Goal: Task Accomplishment & Management: Complete application form

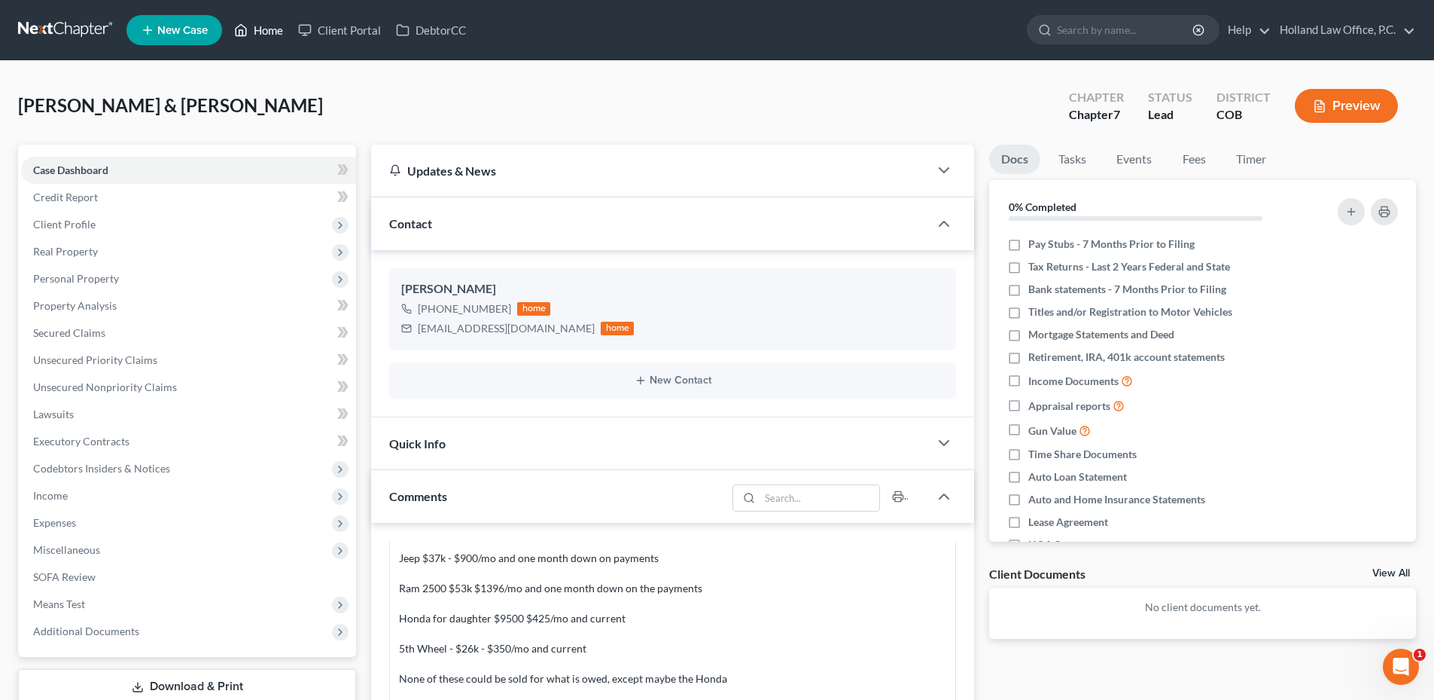
click at [250, 38] on link "Home" at bounding box center [259, 30] width 64 height 27
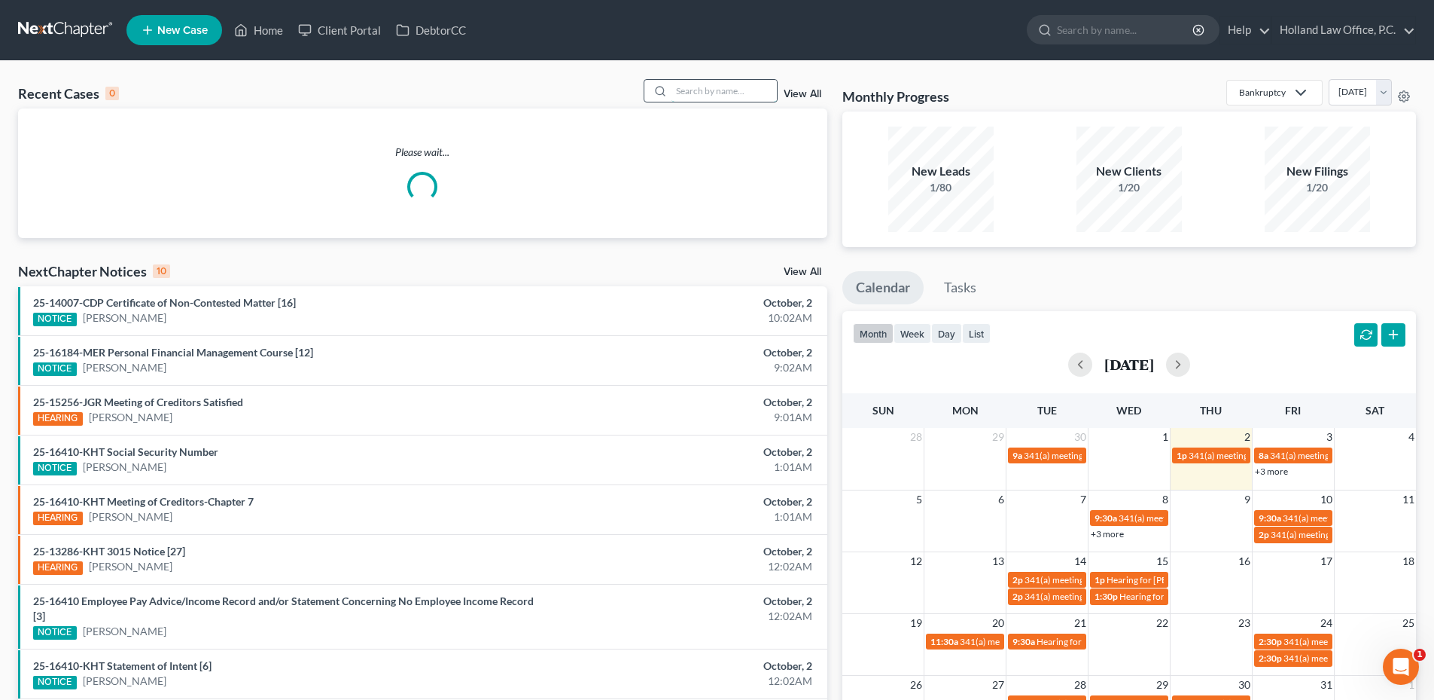
click at [738, 93] on input "search" at bounding box center [724, 91] width 105 height 22
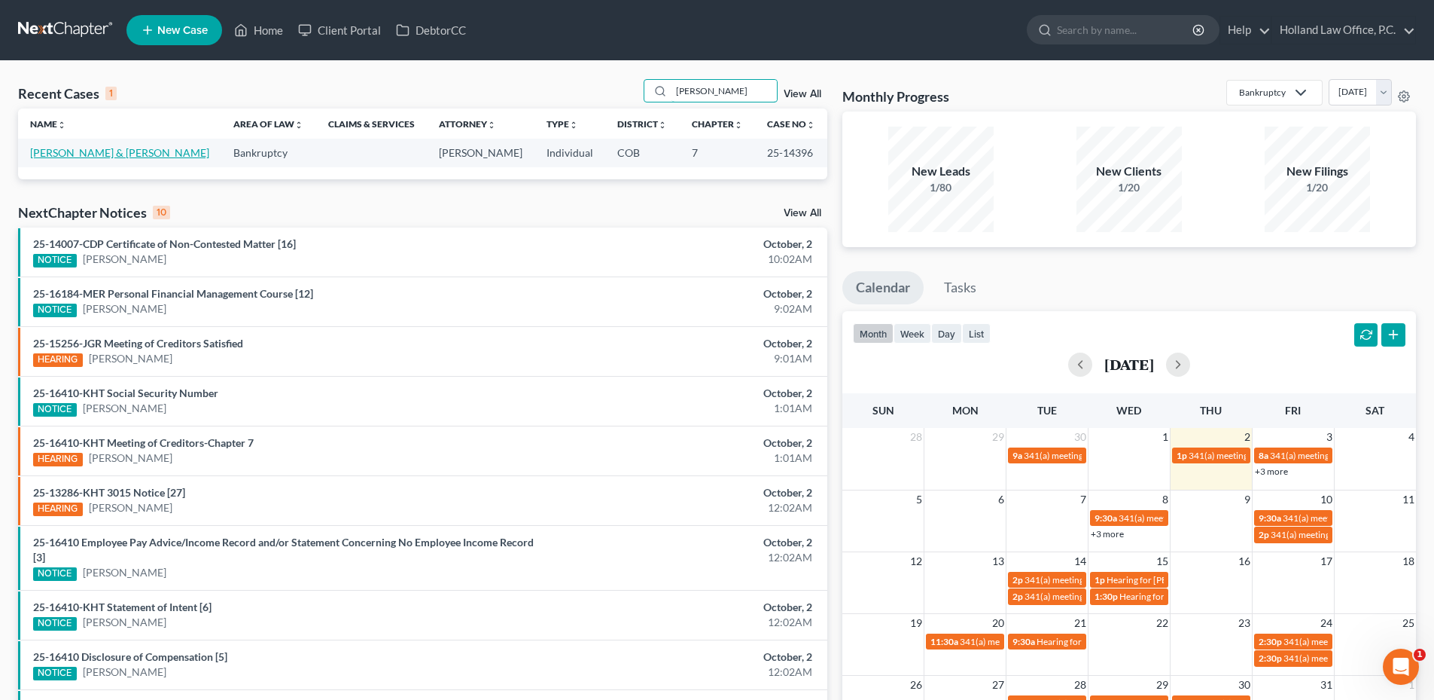
type input "[PERSON_NAME]"
click at [50, 150] on link "[PERSON_NAME] & [PERSON_NAME]" at bounding box center [119, 152] width 179 height 13
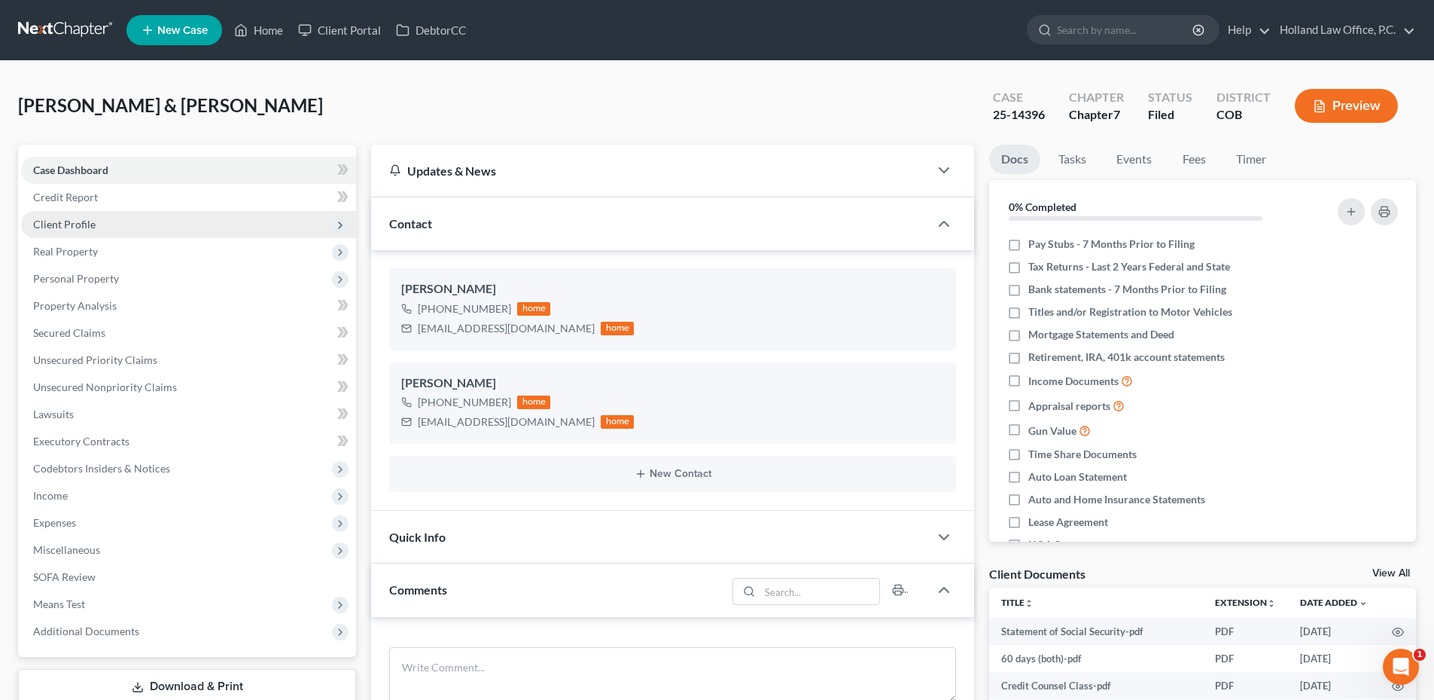
click at [69, 214] on span "Client Profile" at bounding box center [188, 224] width 335 height 27
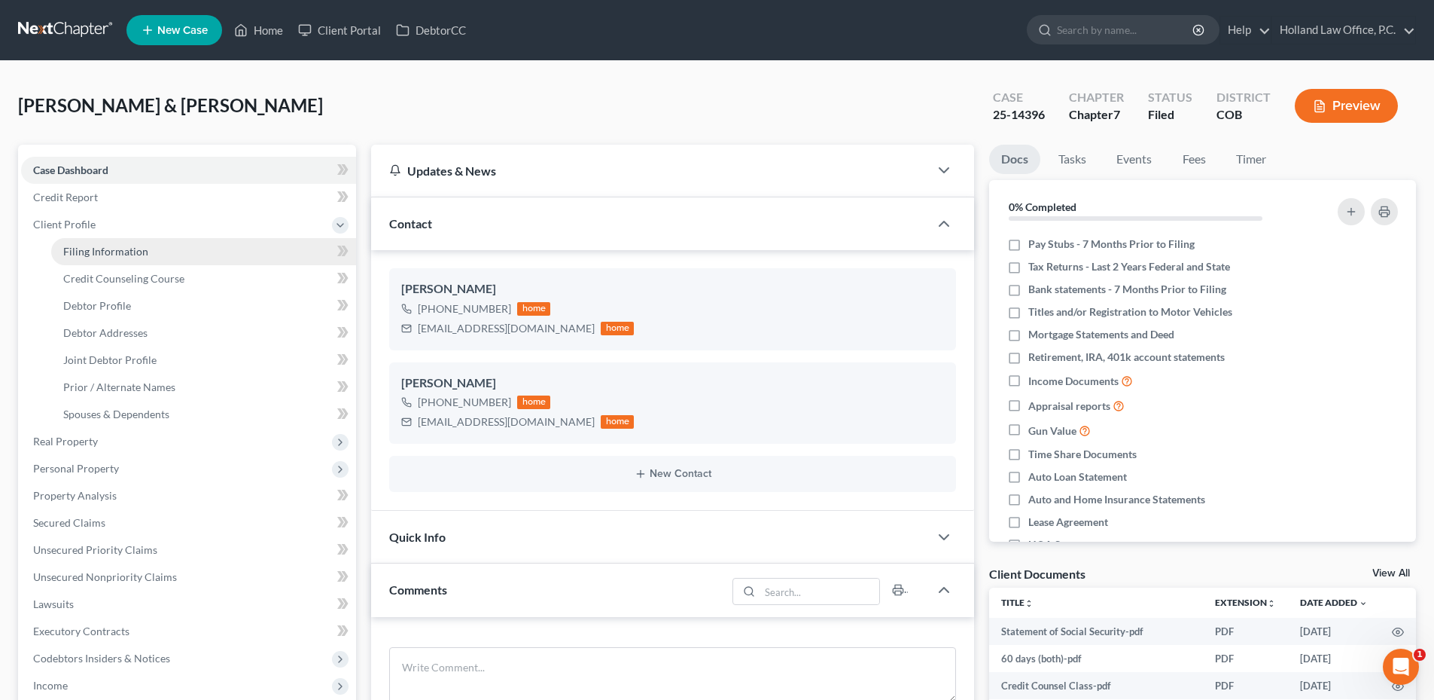
click at [127, 250] on span "Filing Information" at bounding box center [105, 251] width 85 height 13
select select "1"
select select "0"
select select "5"
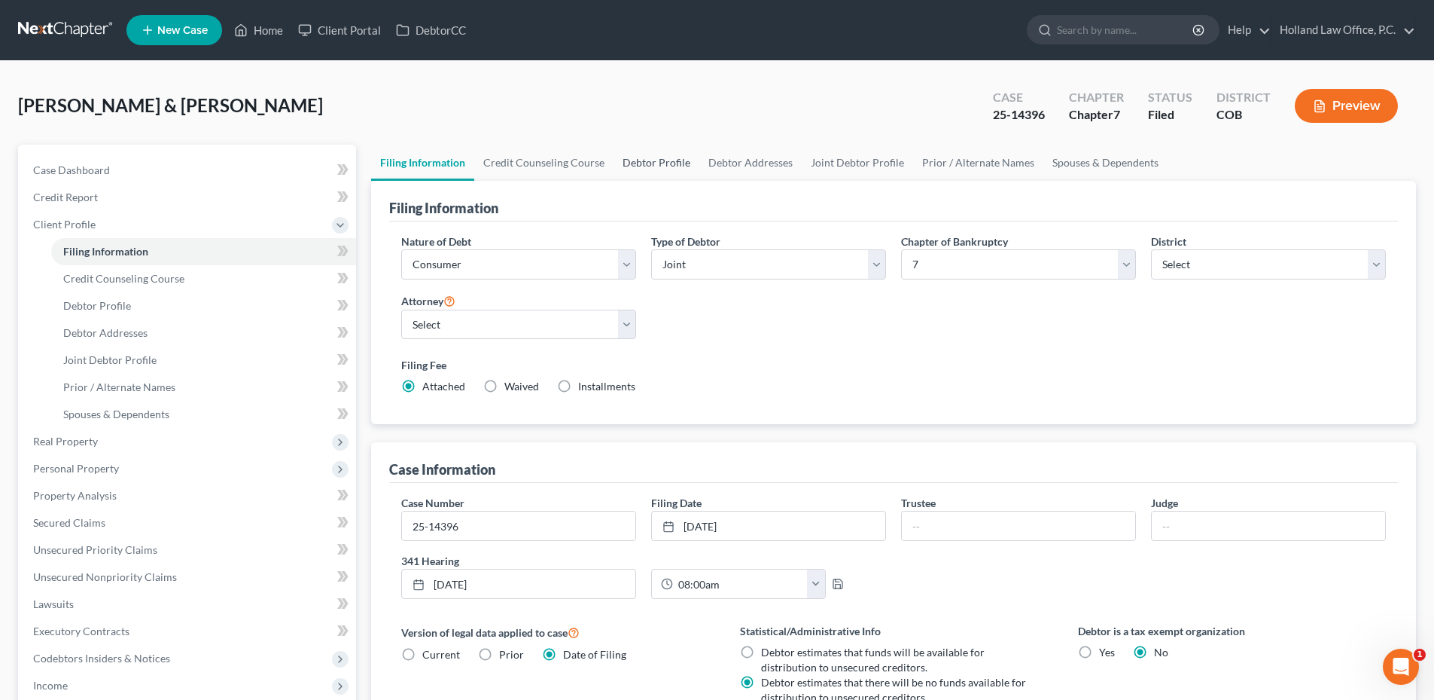
click at [669, 161] on link "Debtor Profile" at bounding box center [657, 163] width 86 height 36
select select "1"
select select "5"
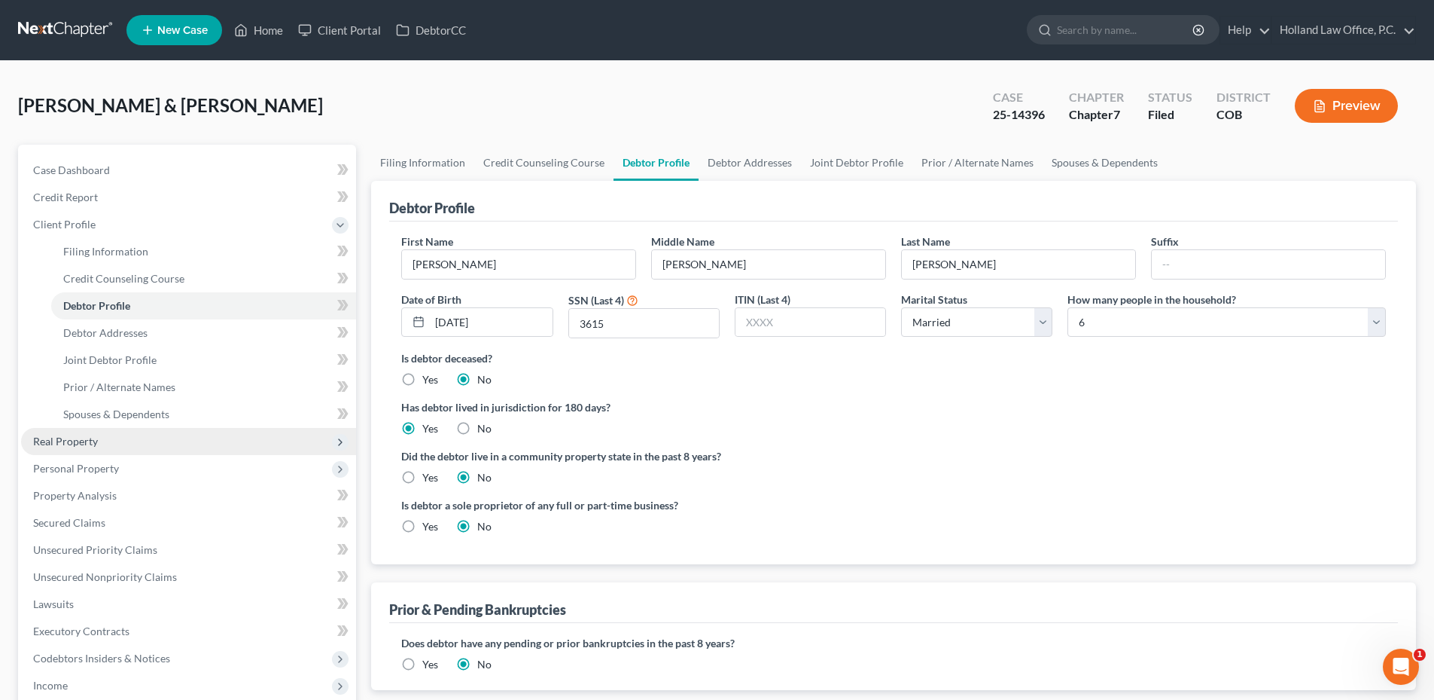
click at [84, 444] on span "Real Property" at bounding box center [65, 440] width 65 height 13
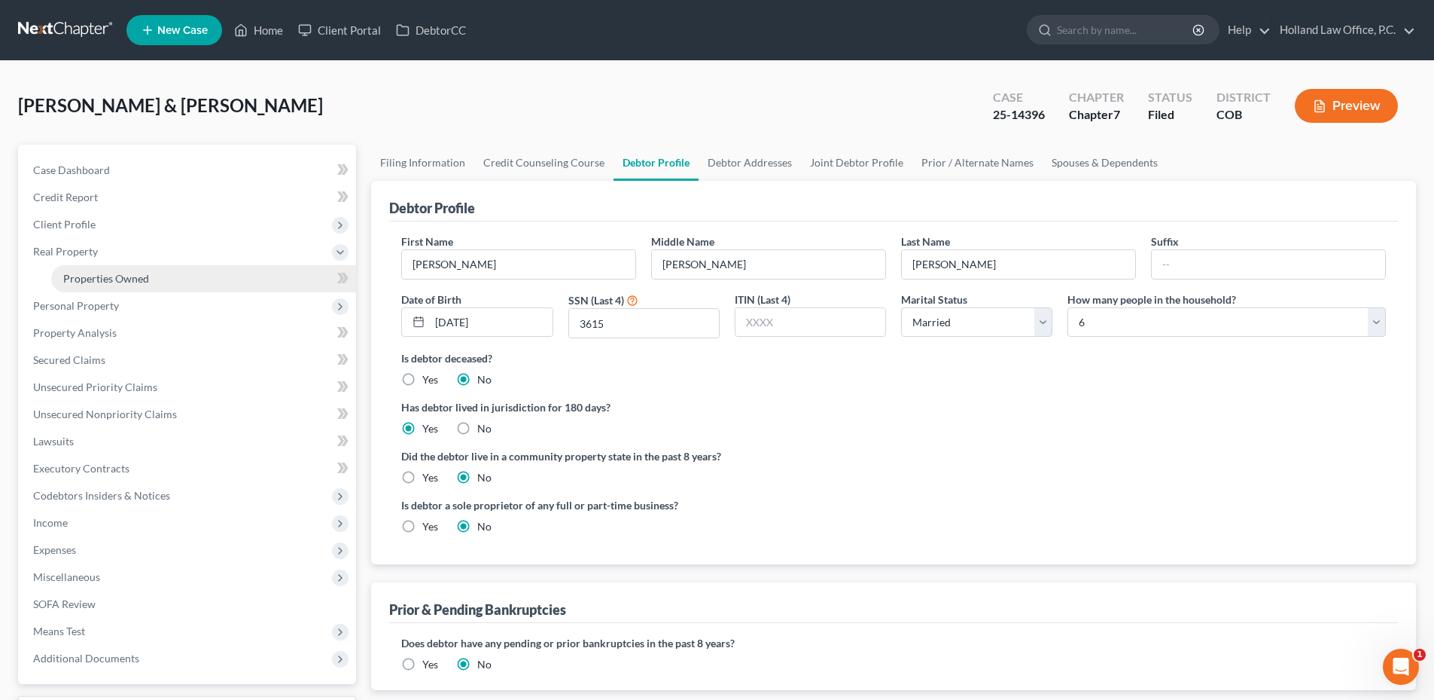
click at [115, 279] on span "Properties Owned" at bounding box center [106, 278] width 86 height 13
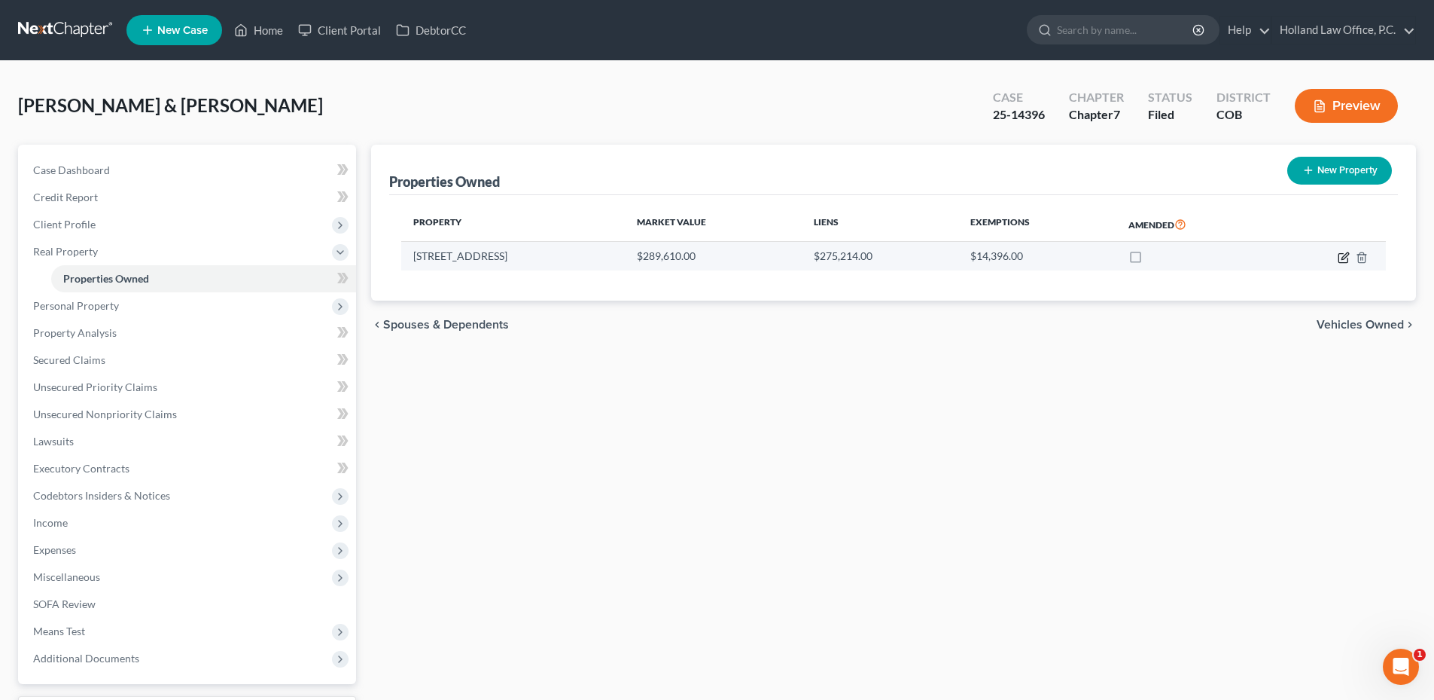
click at [1343, 255] on icon "button" at bounding box center [1344, 258] width 12 height 12
select select "5"
select select "0"
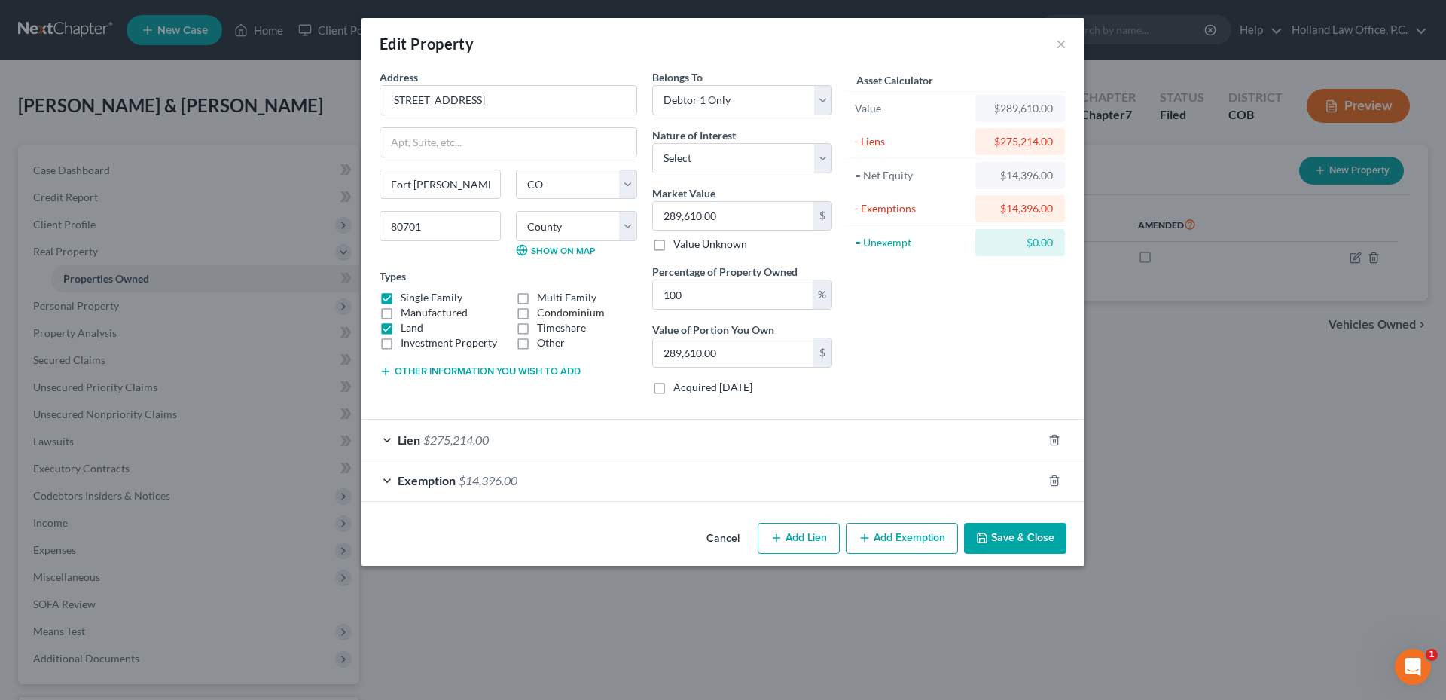
click at [1015, 539] on button "Save & Close" at bounding box center [1015, 539] width 102 height 32
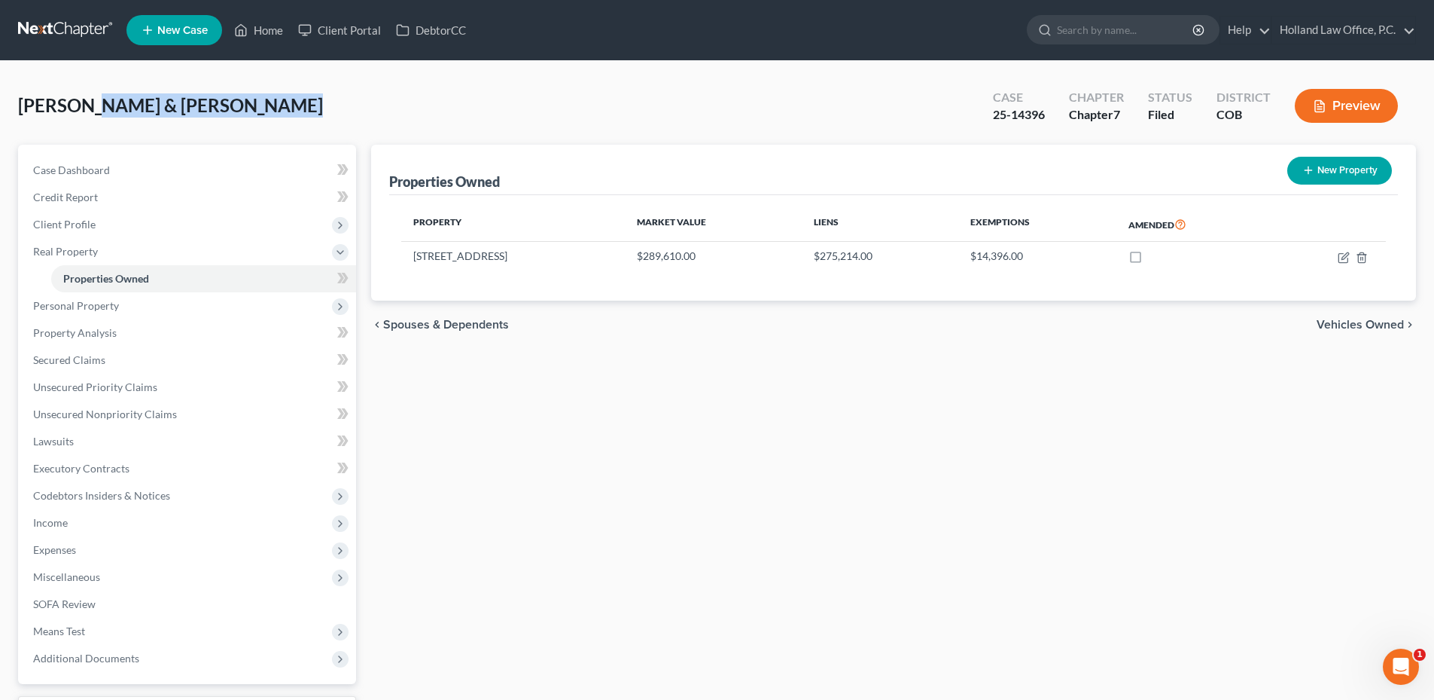
drag, startPoint x: 236, startPoint y: 111, endPoint x: 360, endPoint y: 111, distance: 124.2
click at [360, 111] on div "[PERSON_NAME] & [PERSON_NAME] Upgraded Case 25-14396 Chapter Chapter 7 Status F…" at bounding box center [717, 112] width 1398 height 66
drag, startPoint x: 360, startPoint y: 111, endPoint x: 255, endPoint y: 110, distance: 105.4
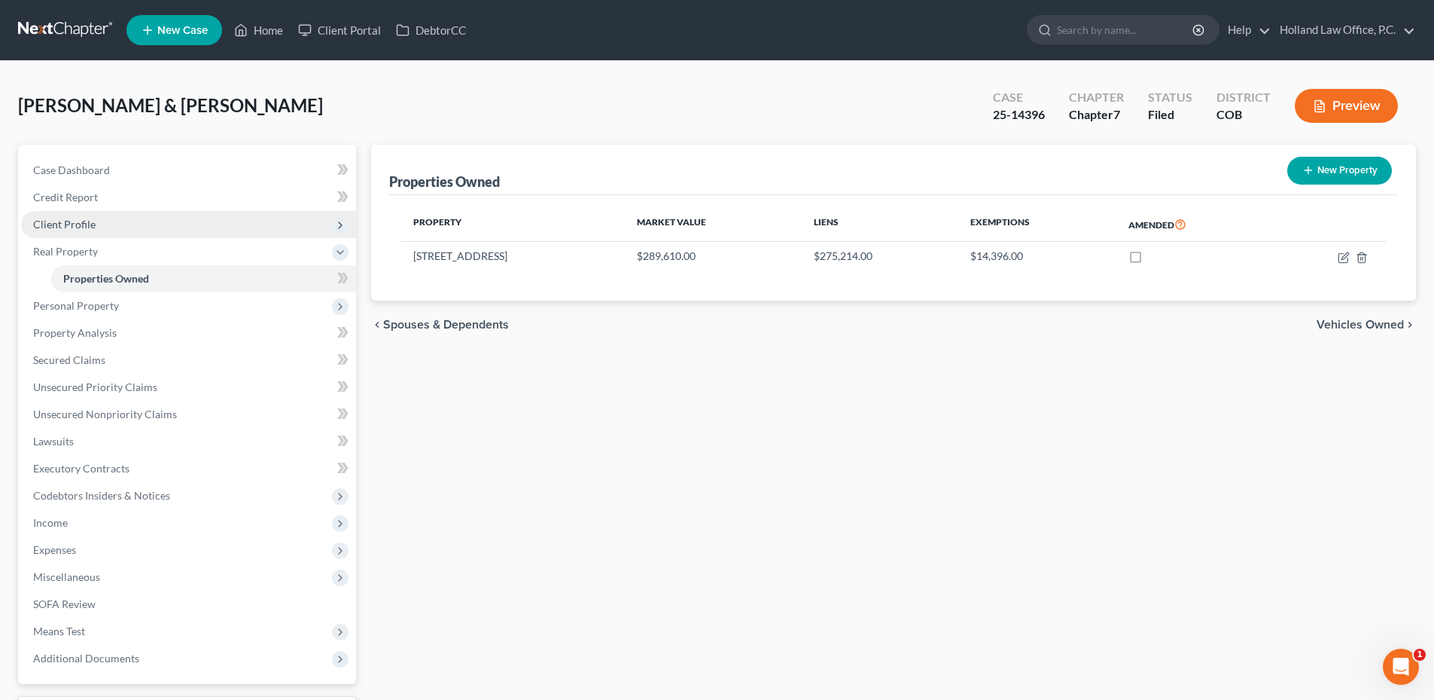
click at [94, 225] on span "Client Profile" at bounding box center [188, 224] width 335 height 27
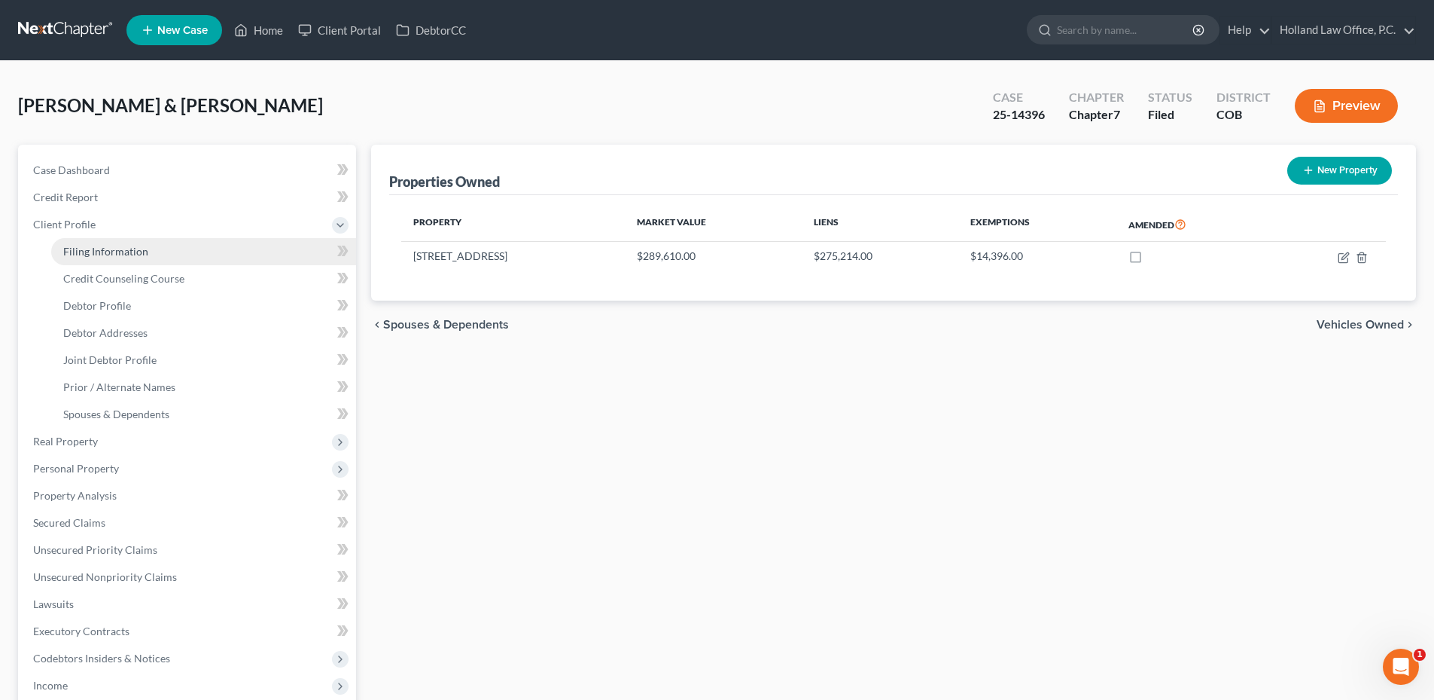
click at [107, 255] on span "Filing Information" at bounding box center [105, 251] width 85 height 13
select select "1"
select select "0"
select select "11"
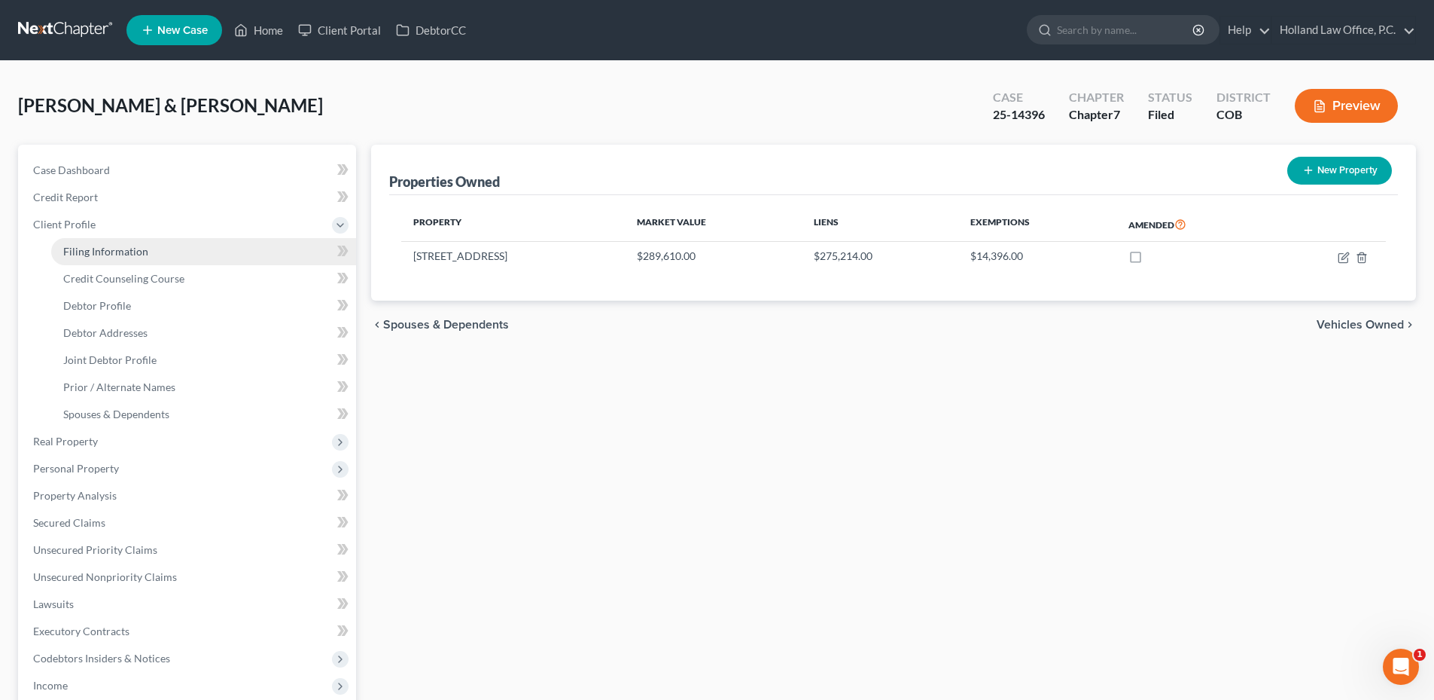
select select "0"
select select "5"
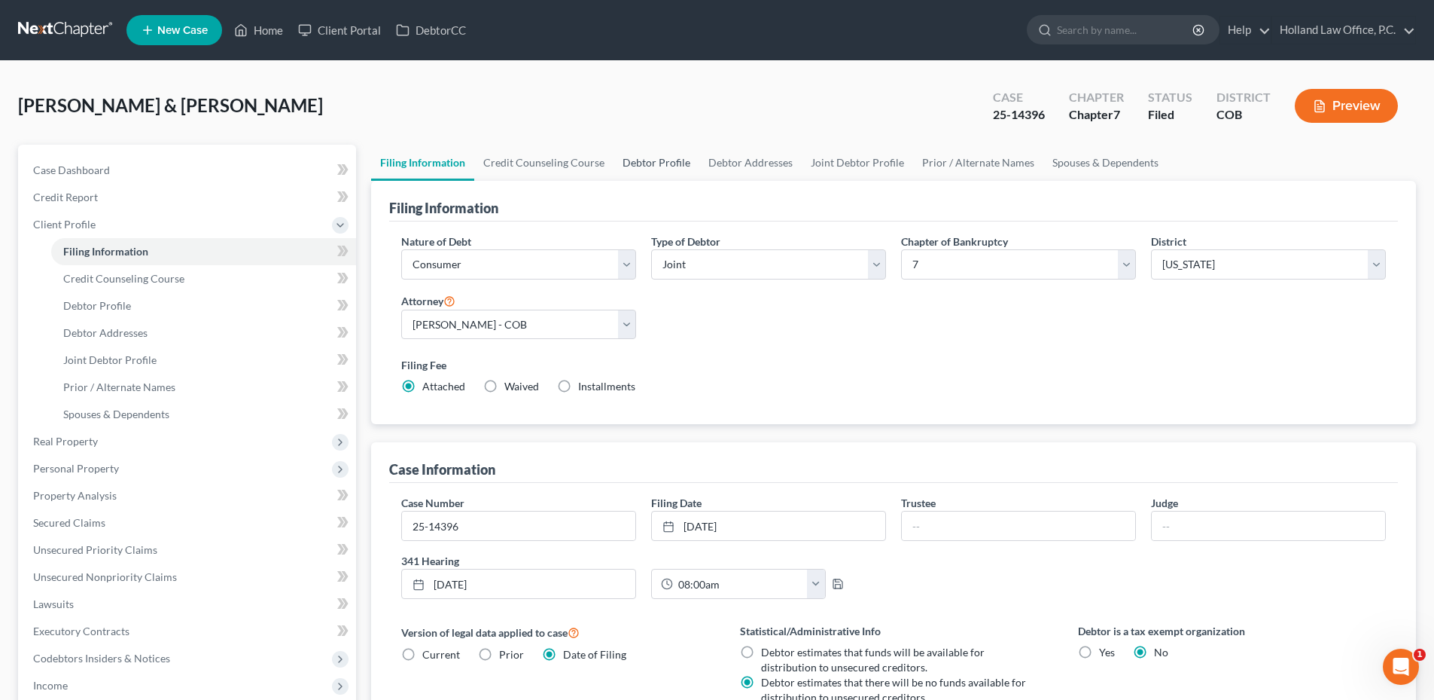
click at [678, 154] on link "Debtor Profile" at bounding box center [657, 163] width 86 height 36
select select "1"
select select "5"
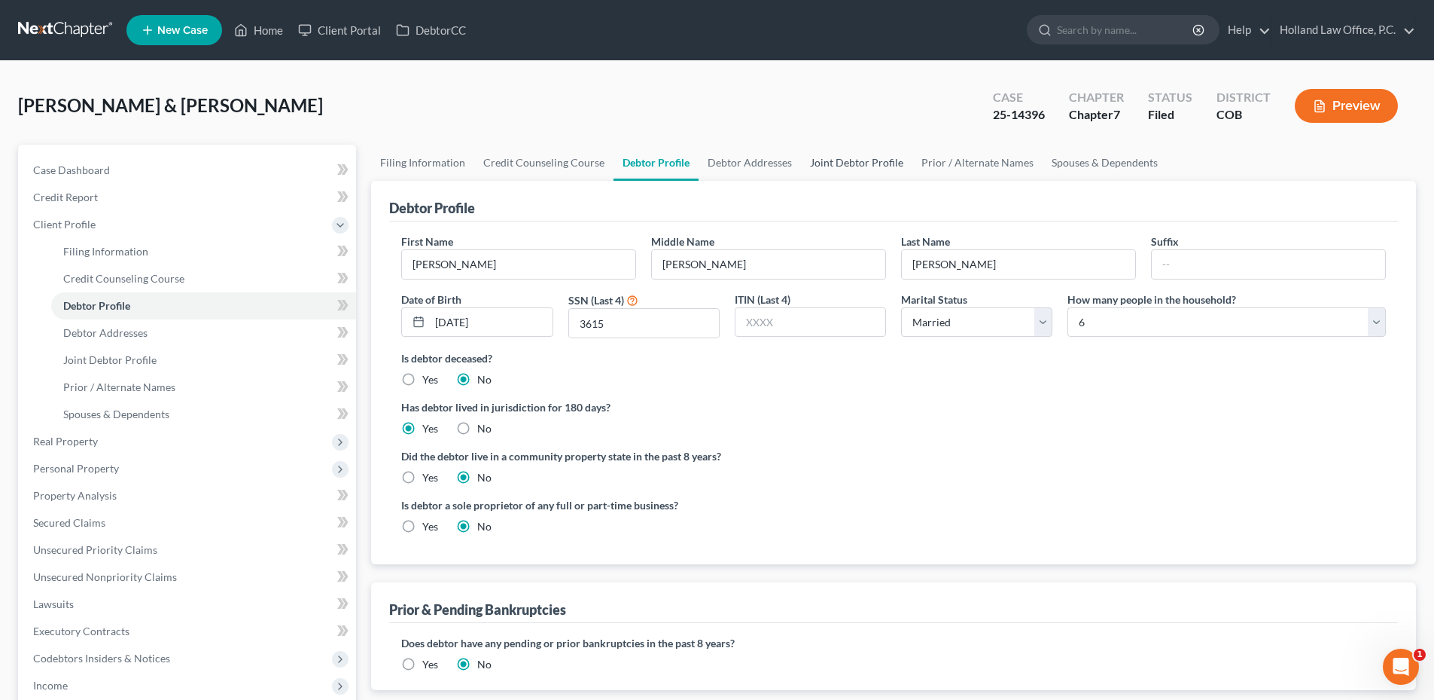
click at [841, 161] on link "Joint Debtor Profile" at bounding box center [856, 163] width 111 height 36
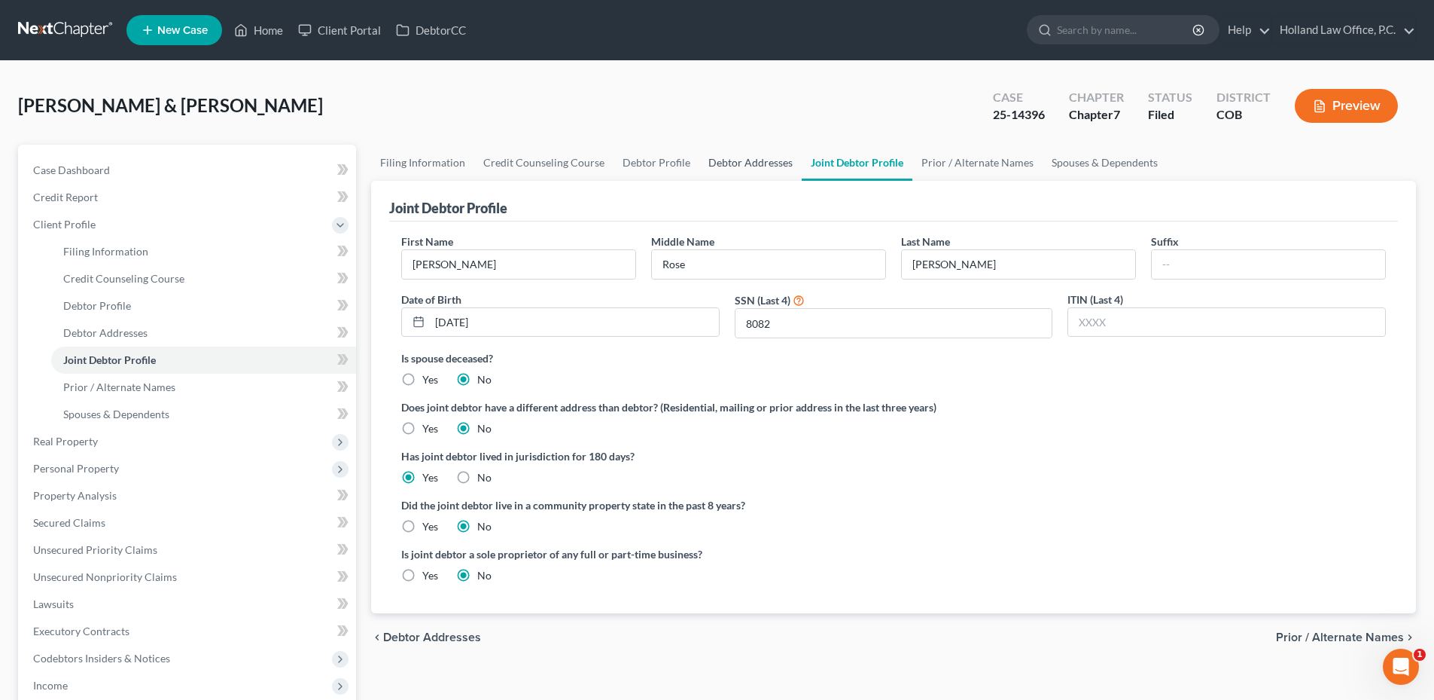
click at [745, 165] on link "Debtor Addresses" at bounding box center [751, 163] width 102 height 36
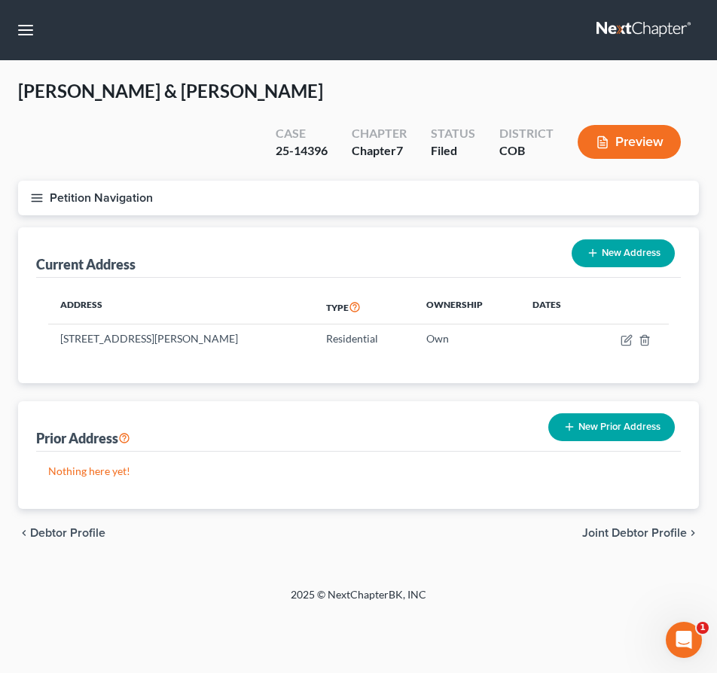
click at [77, 203] on button "Petition Navigation" at bounding box center [358, 198] width 681 height 35
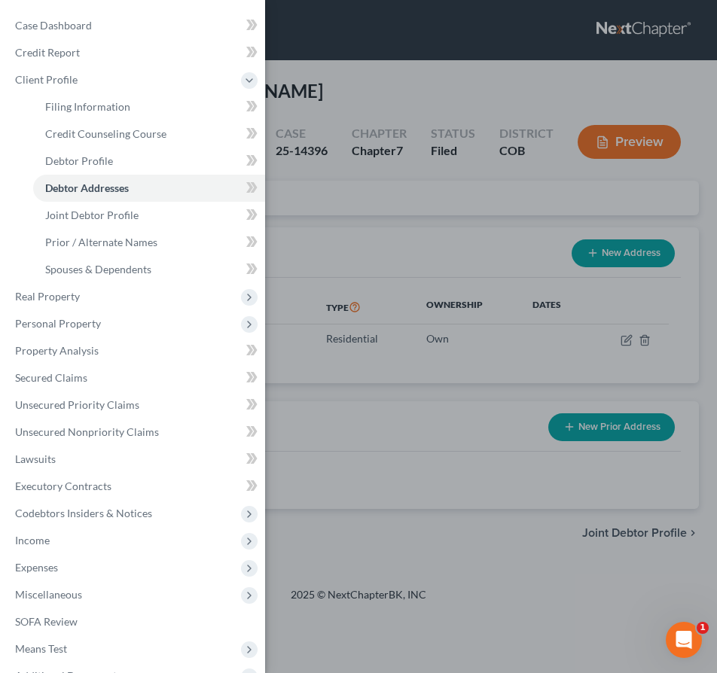
click at [375, 312] on div "Case Dashboard Payments Invoices Payments Payments Credit Report Client Profile" at bounding box center [358, 336] width 717 height 673
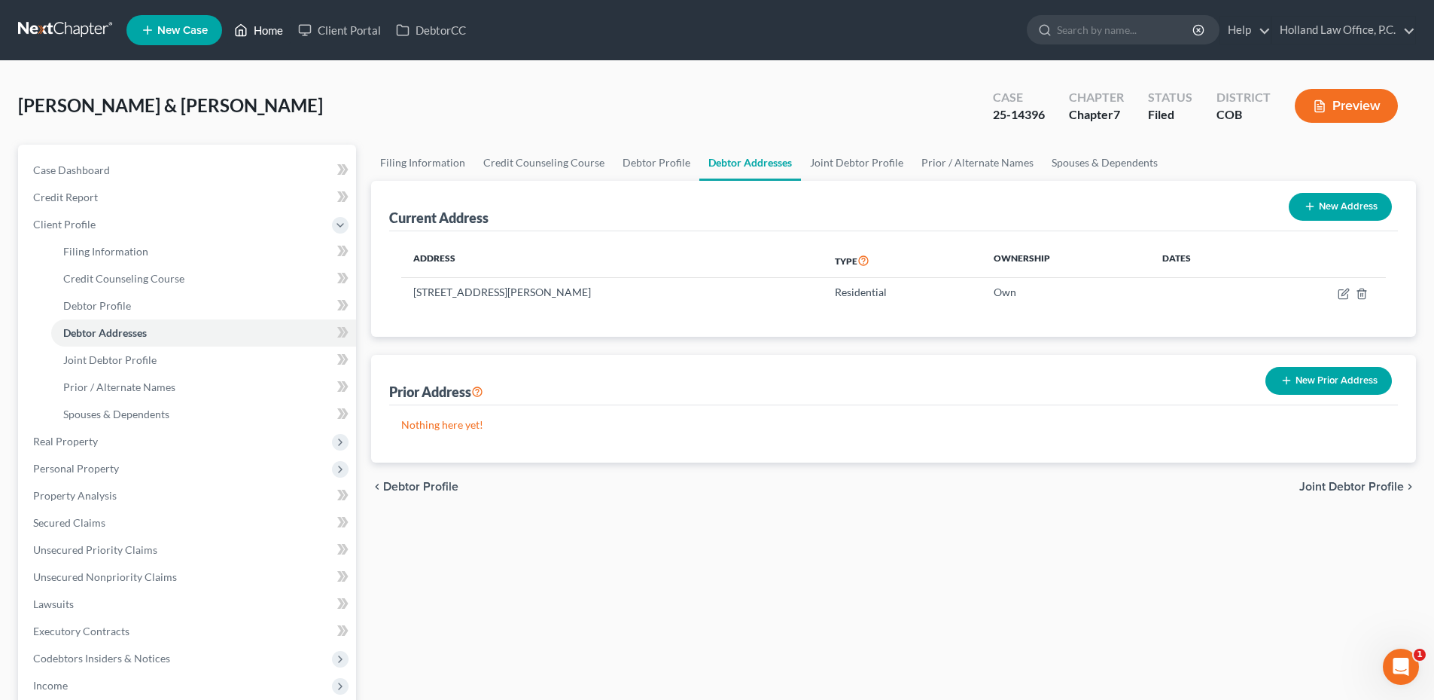
click at [254, 29] on link "Home" at bounding box center [259, 30] width 64 height 27
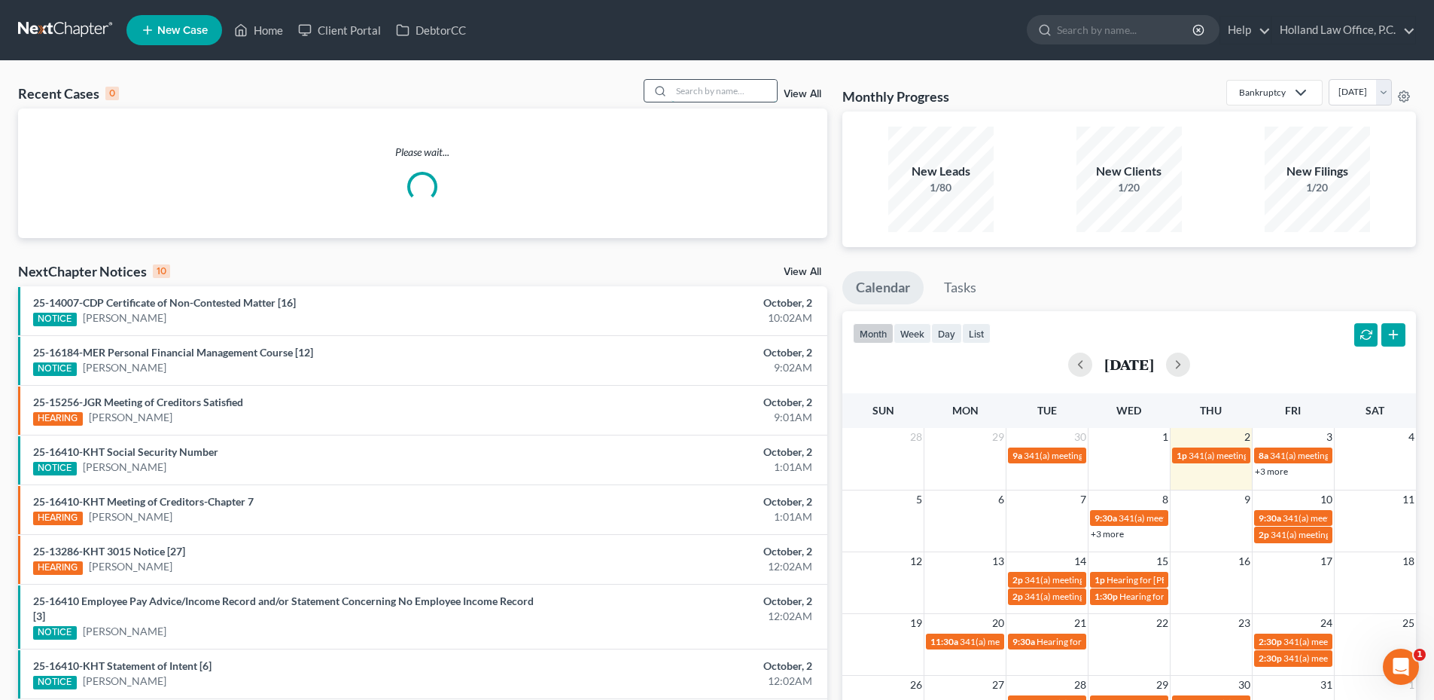
click at [747, 84] on input "search" at bounding box center [724, 91] width 105 height 22
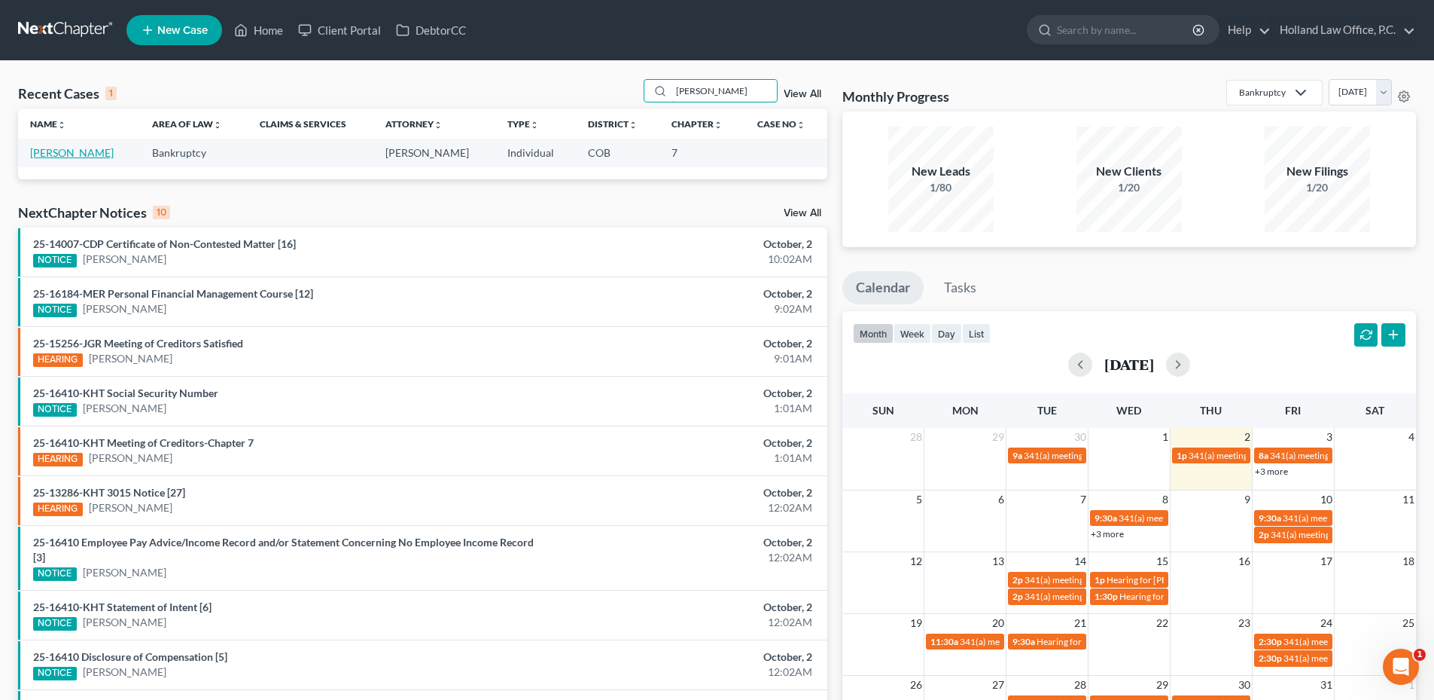
type input "[PERSON_NAME]"
click at [82, 154] on link "[PERSON_NAME]" at bounding box center [72, 152] width 84 height 13
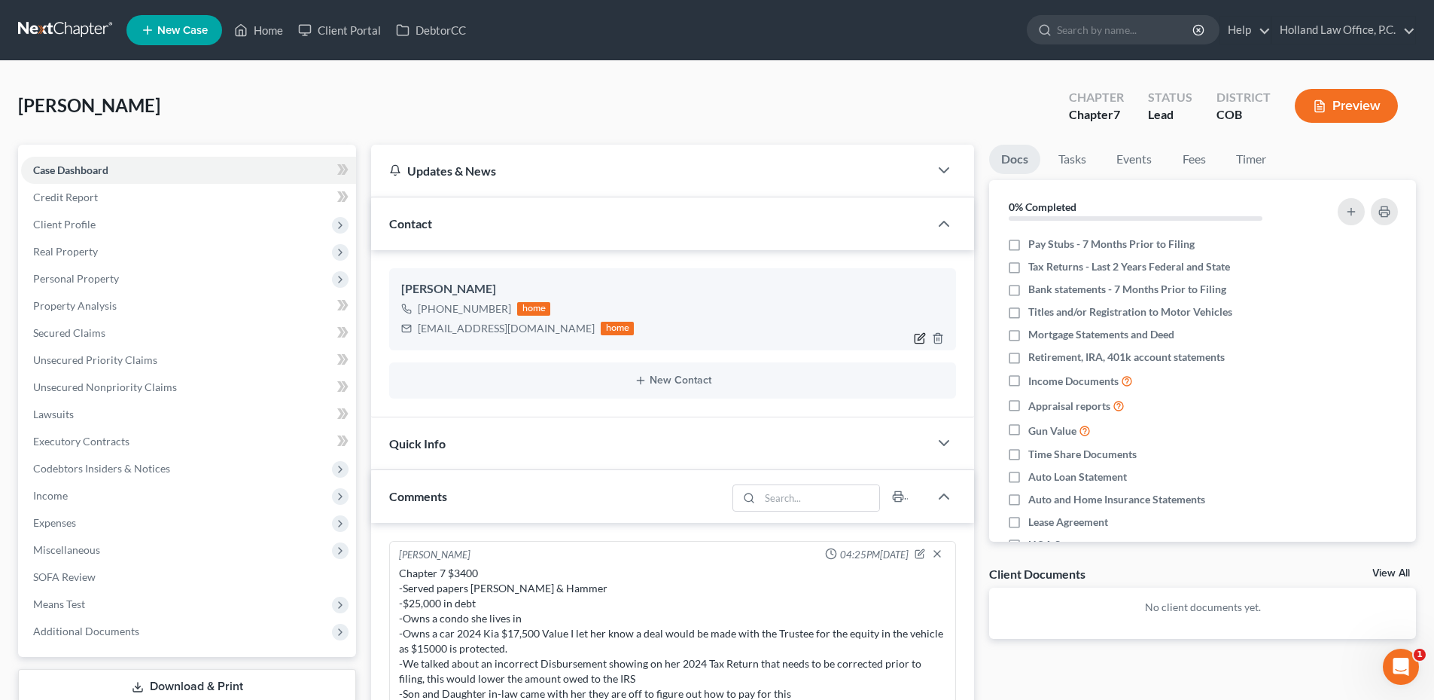
click at [920, 342] on icon "button" at bounding box center [920, 338] width 12 height 12
select select "1"
select select "0"
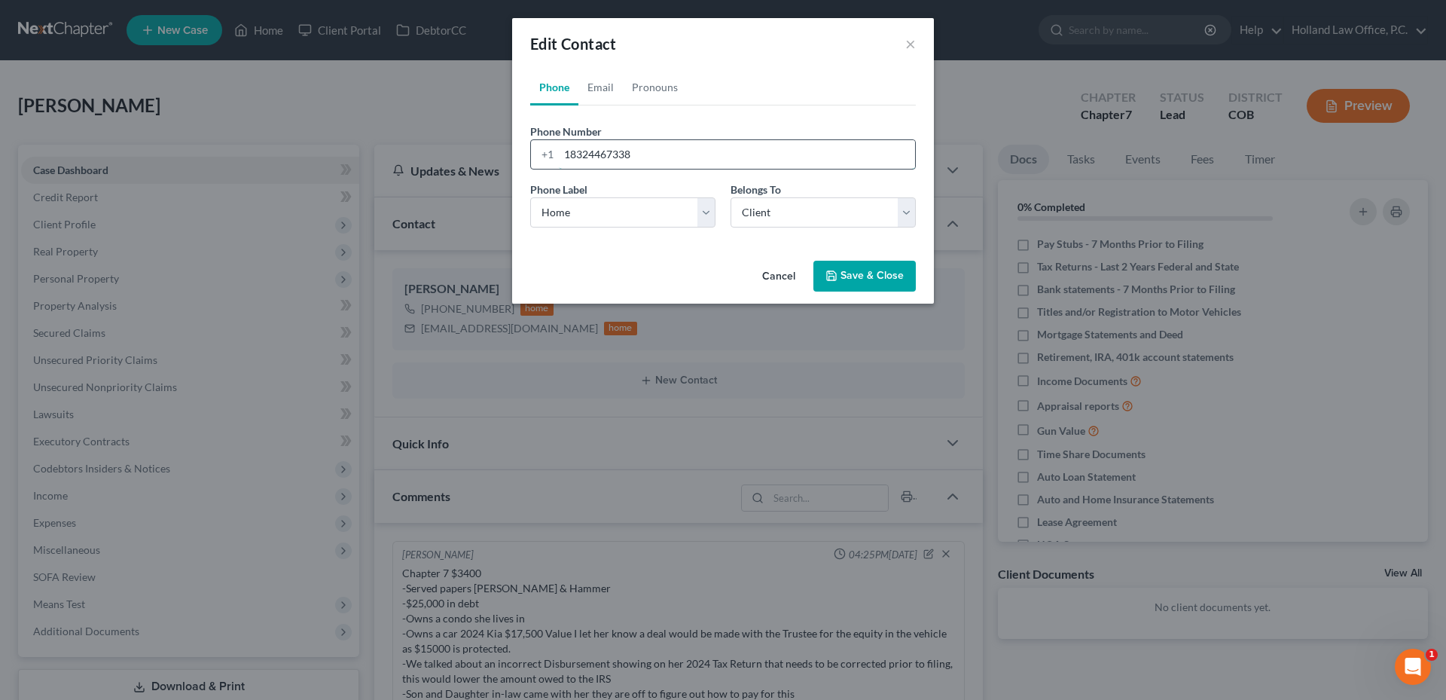
drag, startPoint x: 623, startPoint y: 160, endPoint x: 541, endPoint y: 165, distance: 82.2
click at [541, 165] on div "[PHONE_NUMBER]" at bounding box center [723, 154] width 386 height 30
click at [687, 164] on input "18324467338" at bounding box center [737, 154] width 356 height 29
drag, startPoint x: 681, startPoint y: 160, endPoint x: 578, endPoint y: 165, distance: 103.3
click at [578, 165] on input "18324467338" at bounding box center [737, 154] width 356 height 29
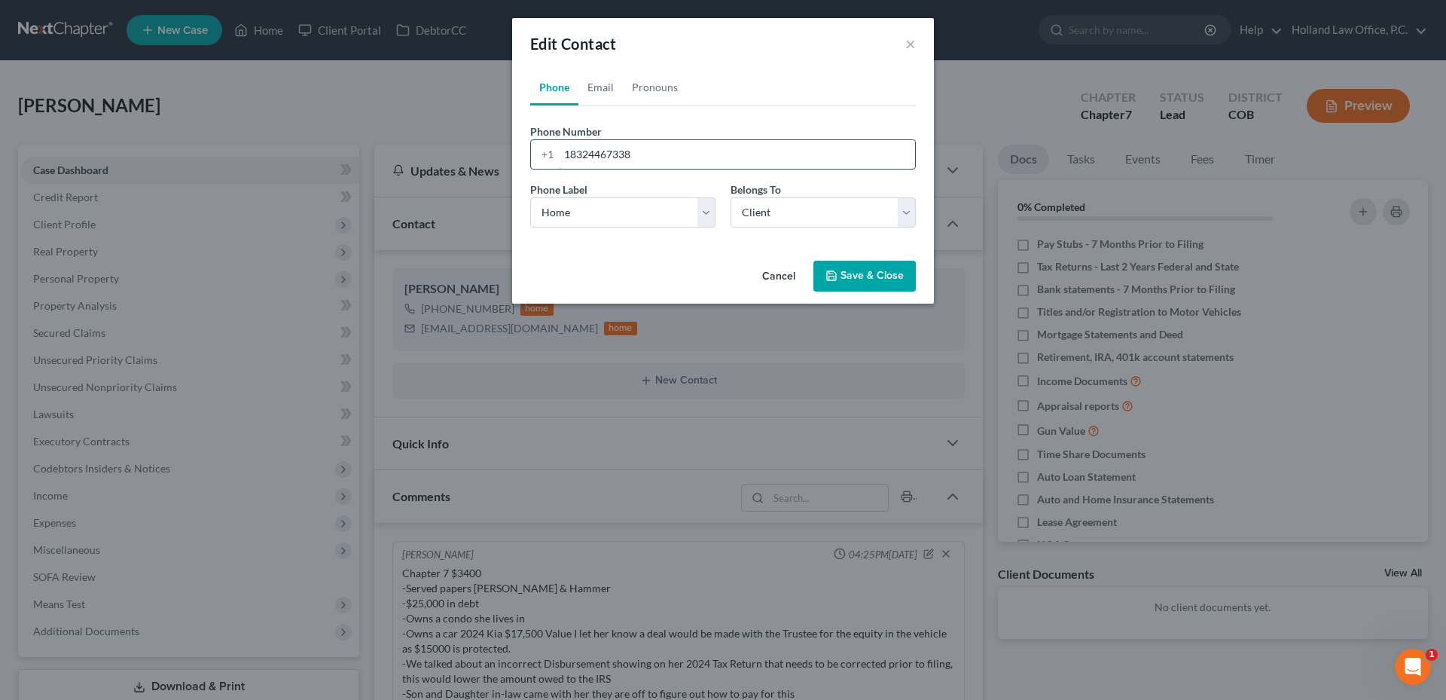
click at [660, 158] on input "18324467338" at bounding box center [737, 154] width 356 height 29
drag, startPoint x: 548, startPoint y: 158, endPoint x: 527, endPoint y: 158, distance: 21.1
click at [527, 158] on div "Phone Number * [PHONE_NUMBER]" at bounding box center [723, 146] width 401 height 46
type input "7143972301"
click at [885, 270] on button "Save & Close" at bounding box center [864, 277] width 102 height 32
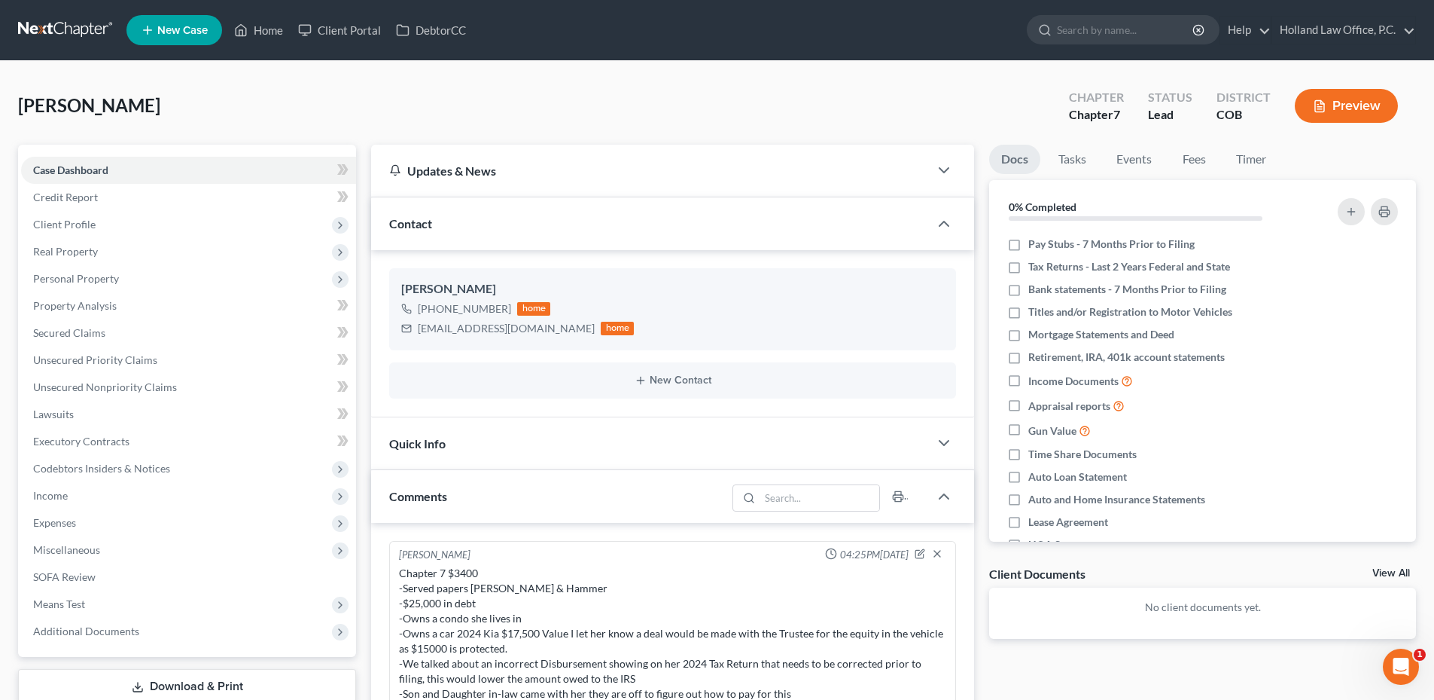
click at [127, 104] on span "[PERSON_NAME]" at bounding box center [89, 105] width 142 height 22
copy span "Tamberlyn"
click at [60, 492] on span "Income" at bounding box center [50, 495] width 35 height 13
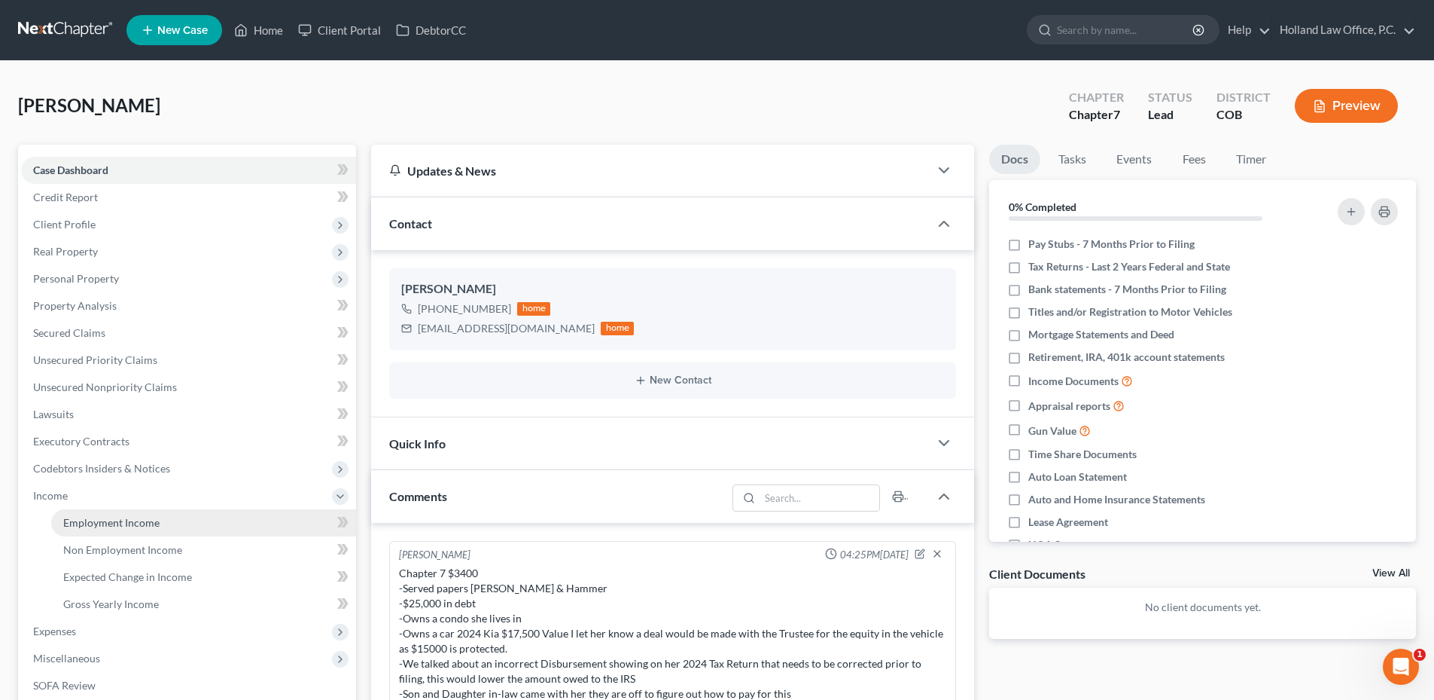
click at [96, 526] on span "Employment Income" at bounding box center [111, 522] width 96 height 13
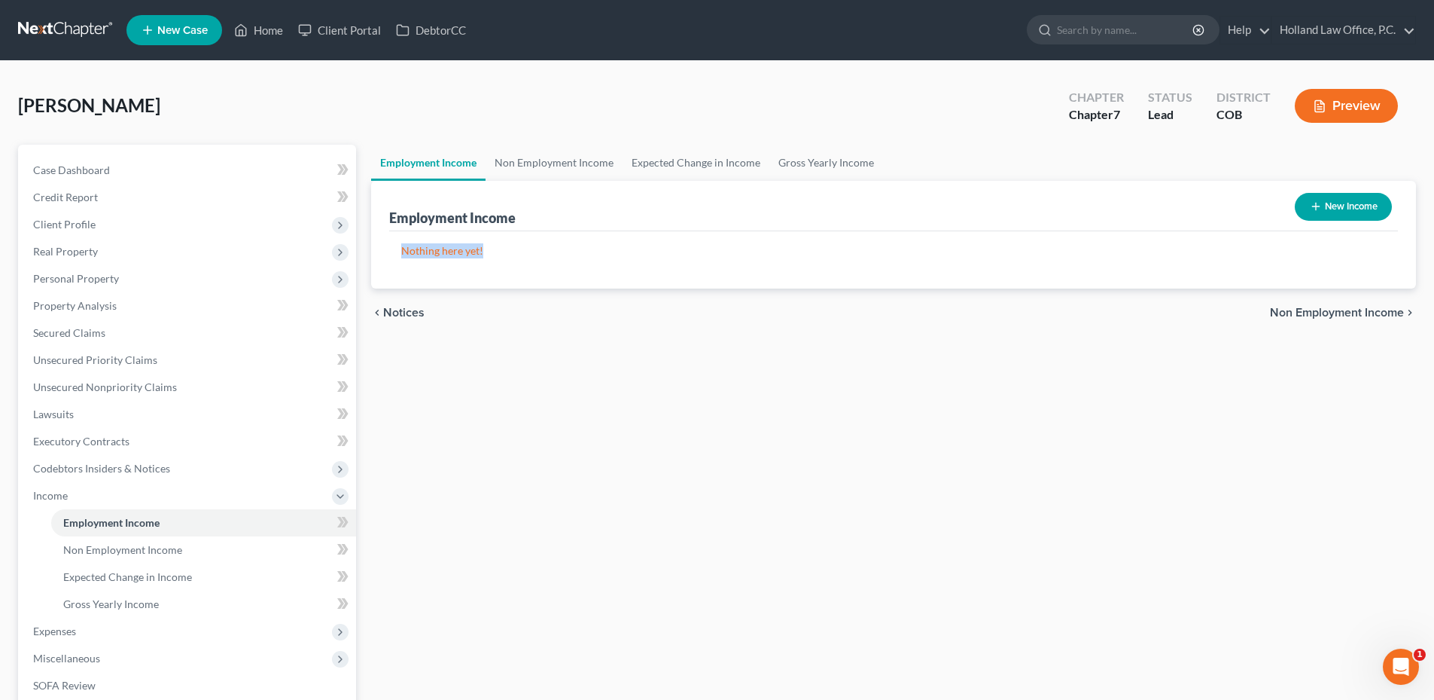
drag, startPoint x: 498, startPoint y: 242, endPoint x: 392, endPoint y: 241, distance: 105.4
click at [393, 243] on div "Nothing here yet! Income Source Type For Current Monthly Income Sorting..." at bounding box center [893, 259] width 1009 height 57
drag, startPoint x: 392, startPoint y: 241, endPoint x: 385, endPoint y: 226, distance: 16.8
click at [385, 226] on div "Employment Income New Income Nothing here yet! Income Source Type For Current M…" at bounding box center [893, 235] width 1045 height 108
drag, startPoint x: 390, startPoint y: 216, endPoint x: 533, endPoint y: 255, distance: 148.3
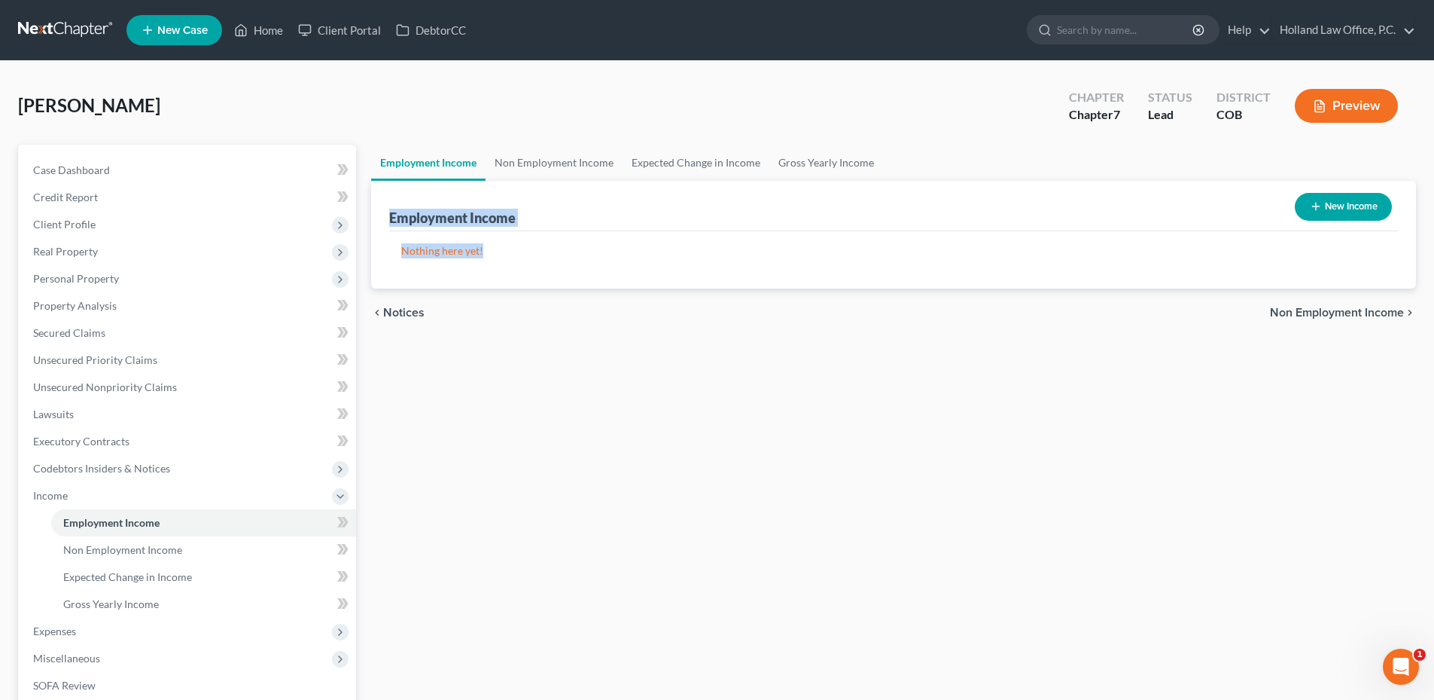
click at [533, 255] on div "Employment Income New Income Nothing here yet! Income Source Type For Current M…" at bounding box center [893, 235] width 1045 height 108
click at [526, 253] on p "Nothing here yet!" at bounding box center [893, 250] width 985 height 15
